Goal: Information Seeking & Learning: Learn about a topic

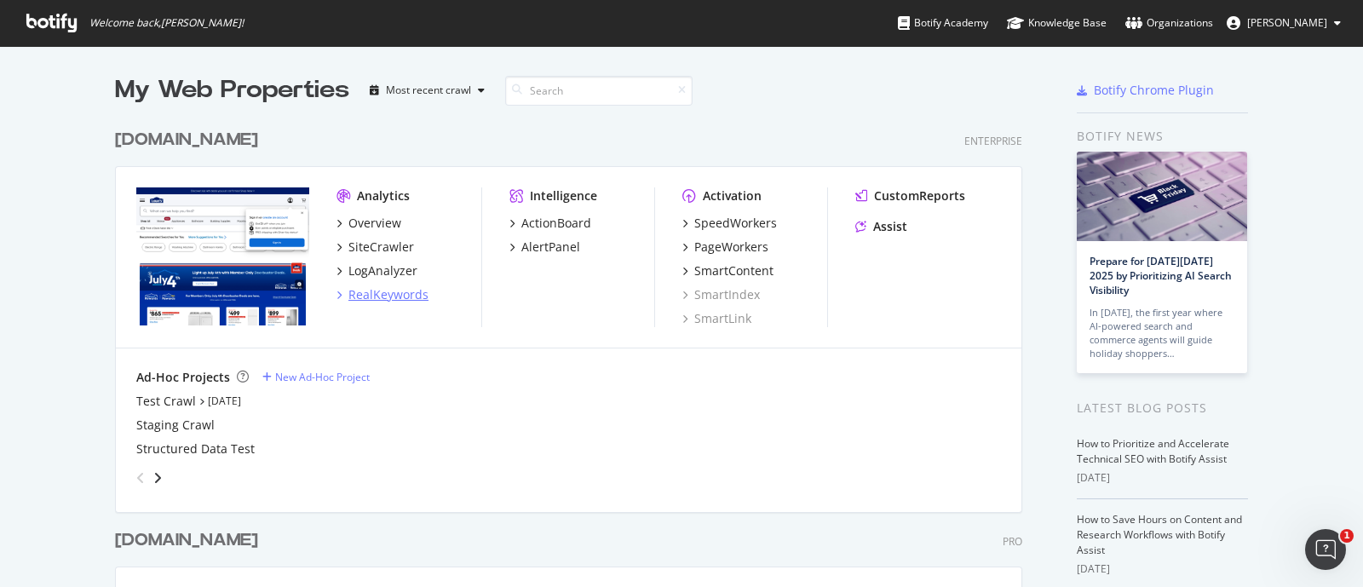
click at [379, 291] on div "RealKeywords" at bounding box center [388, 294] width 80 height 17
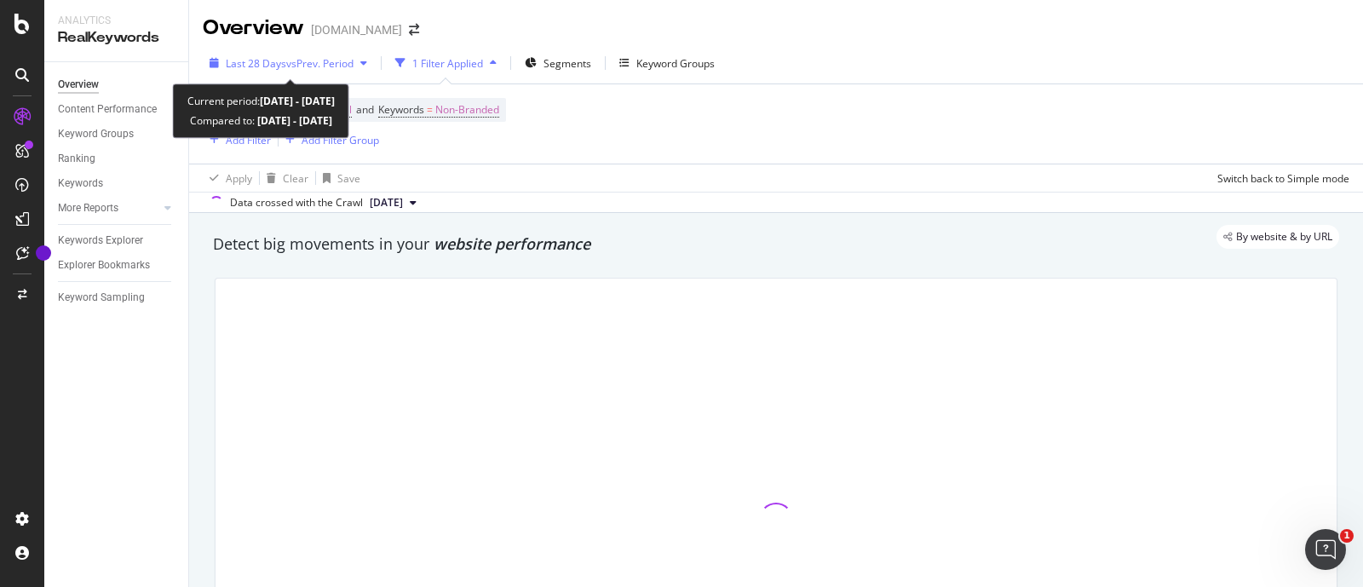
click at [349, 60] on span "vs Prev. Period" at bounding box center [319, 63] width 67 height 14
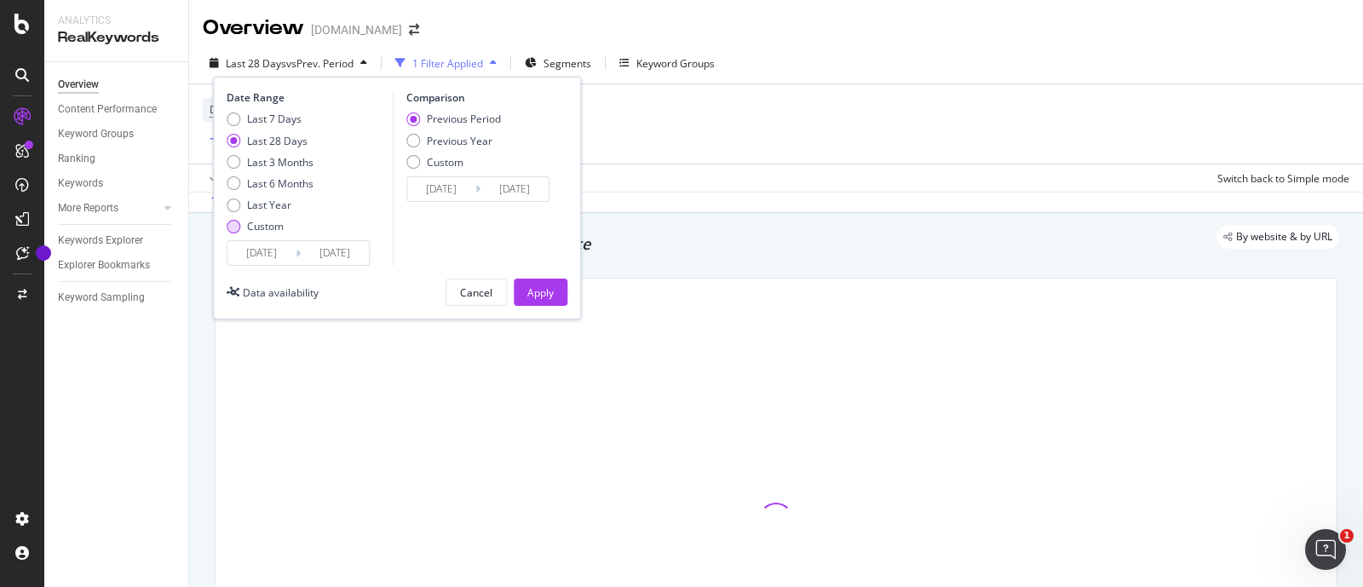
click at [264, 230] on div "Custom" at bounding box center [265, 226] width 37 height 14
click at [269, 247] on input "[DATE]" at bounding box center [262, 253] width 68 height 24
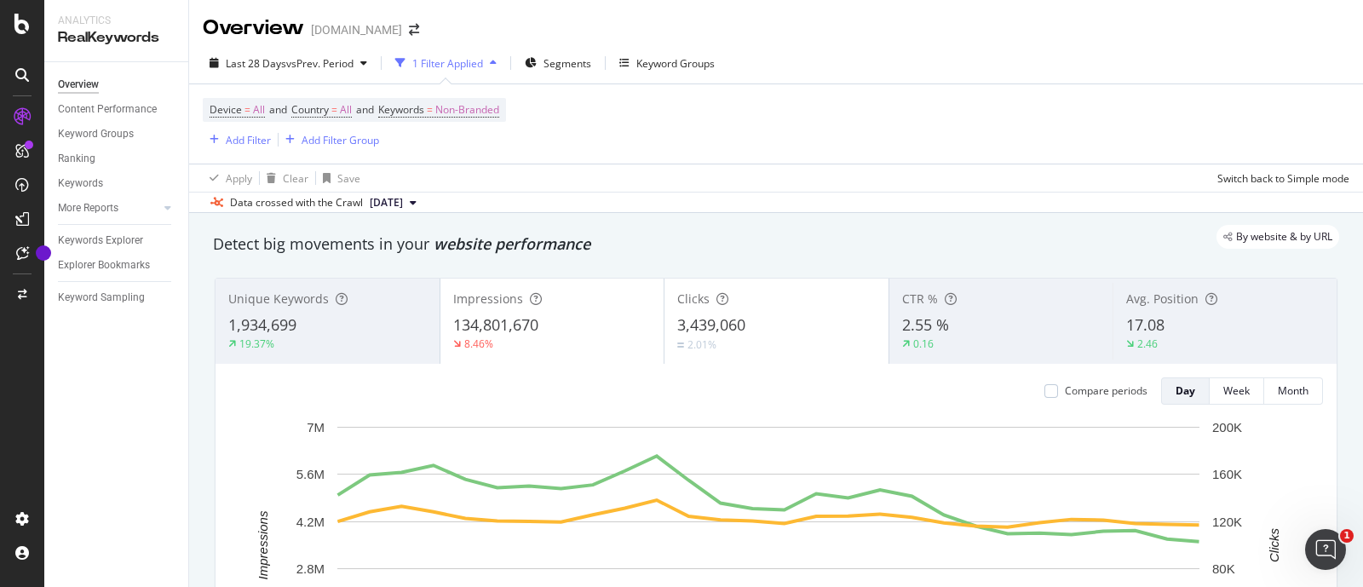
click at [722, 148] on div "Device = All and Country = All and Keywords = Non-Branded Add Filter Add Filter…" at bounding box center [776, 123] width 1147 height 79
